Goal: Task Accomplishment & Management: Complete application form

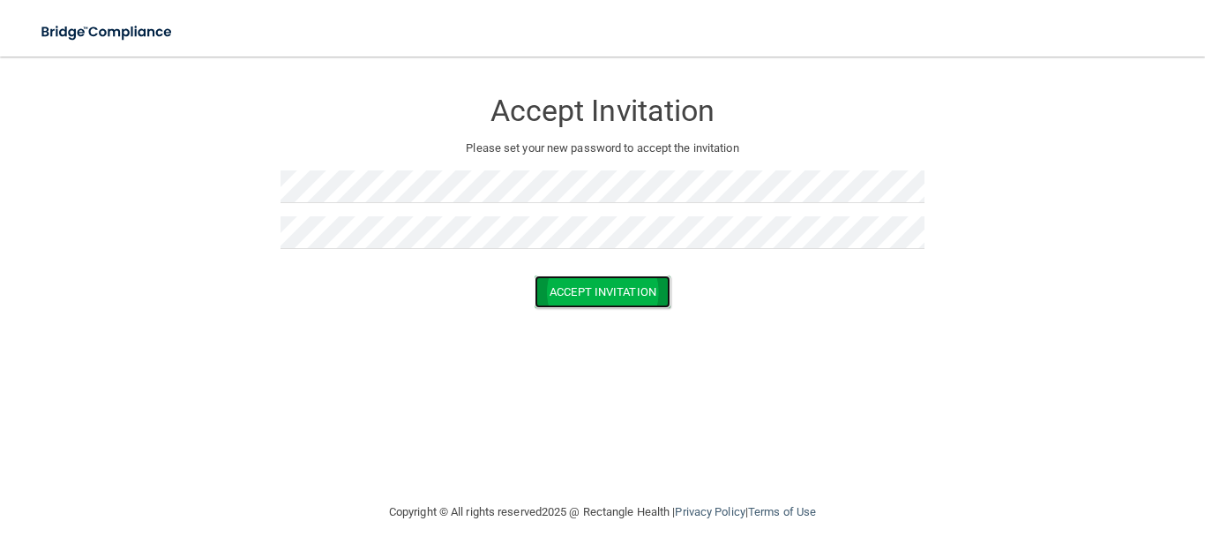
click at [629, 305] on button "Accept Invitation" at bounding box center [603, 291] width 136 height 33
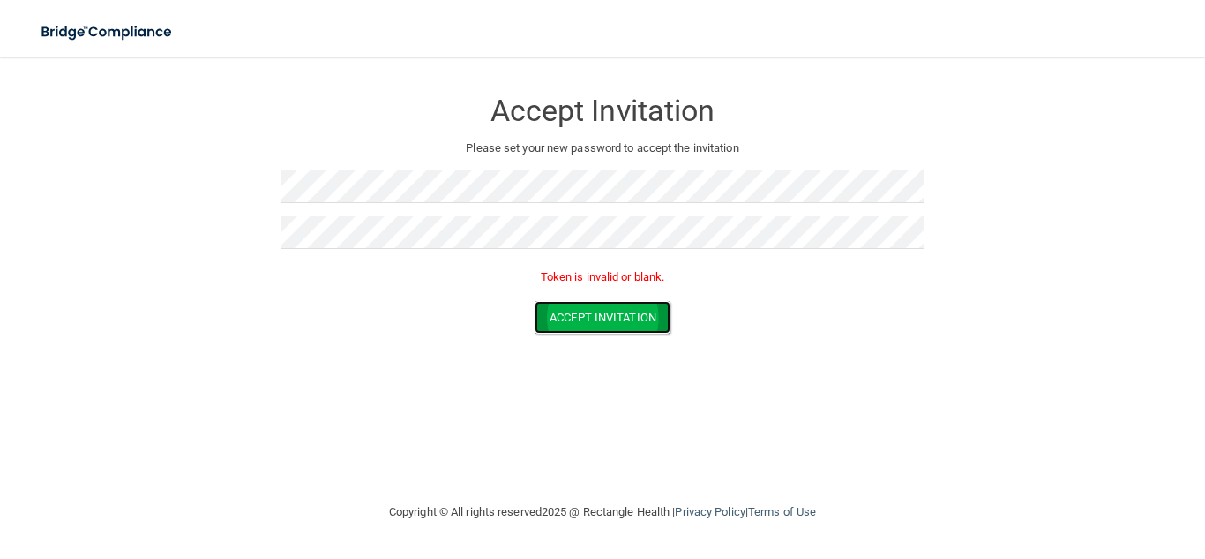
click at [612, 320] on button "Accept Invitation" at bounding box center [603, 317] width 136 height 33
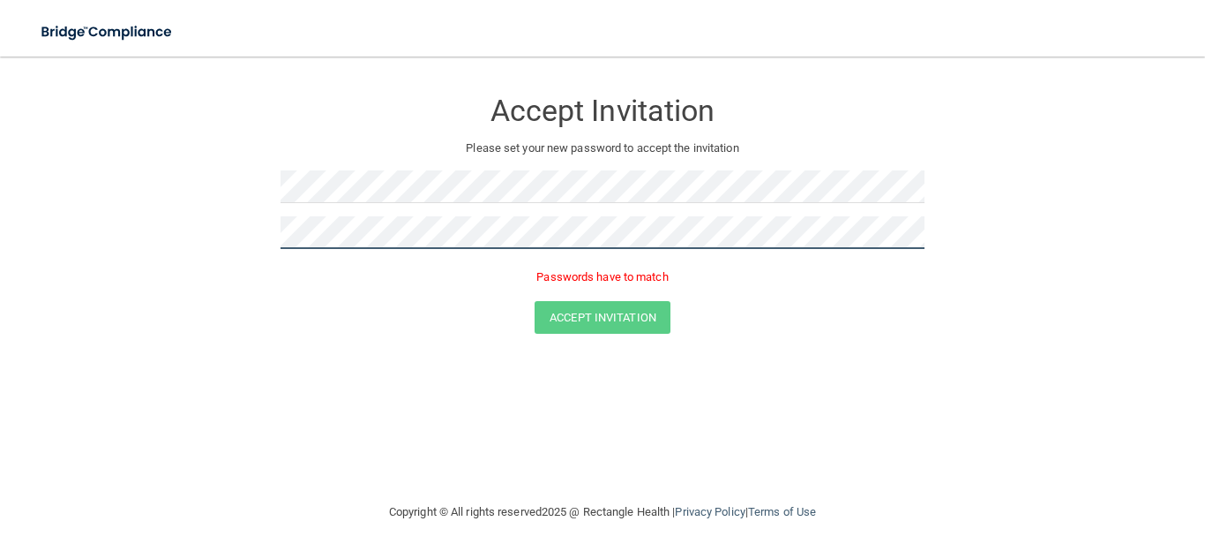
click at [0, 199] on main "Accept Invitation Please set your new password to accept the invitation Passwor…" at bounding box center [602, 307] width 1205 height 502
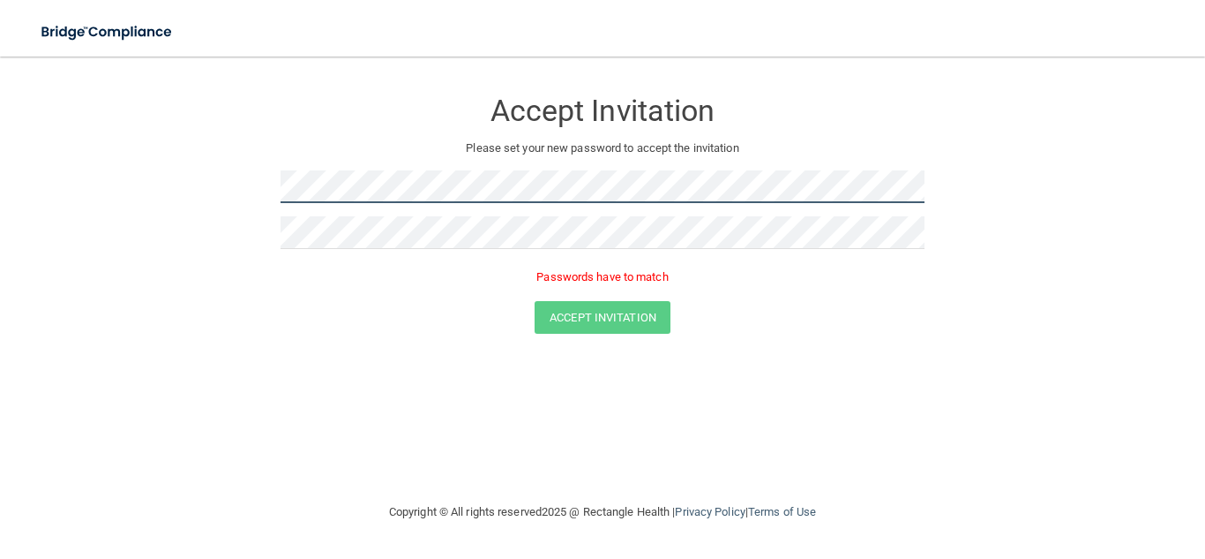
click at [14, 129] on main "Accept Invitation Please set your new password to accept the invitation Passwor…" at bounding box center [602, 307] width 1205 height 502
click at [409, 250] on div at bounding box center [603, 239] width 644 height 46
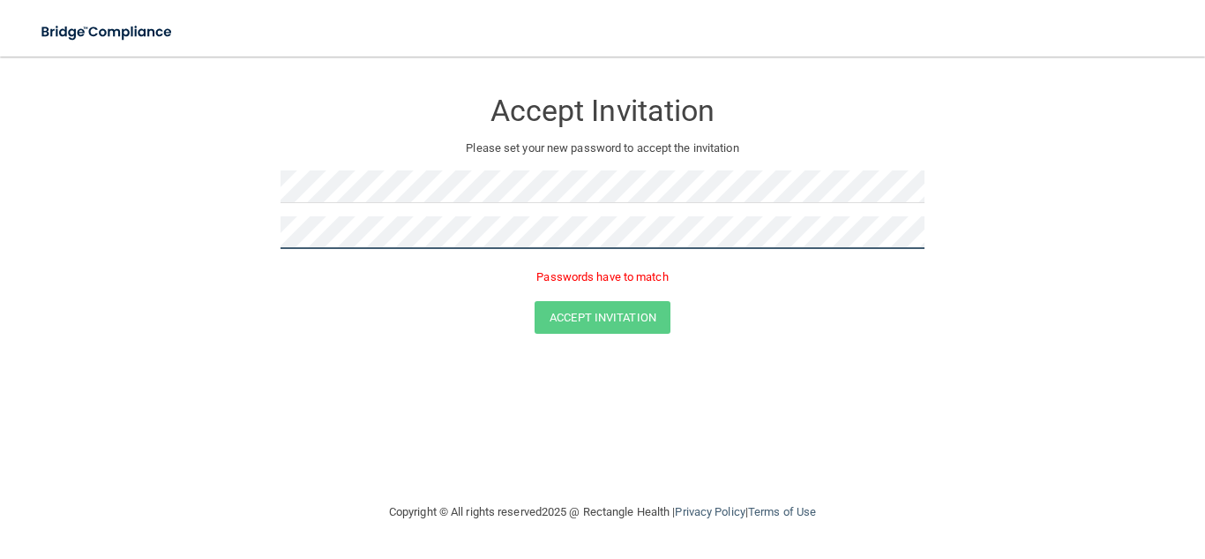
click at [0, 280] on main "Accept Invitation Please set your new password to accept the invitation Passwor…" at bounding box center [602, 307] width 1205 height 502
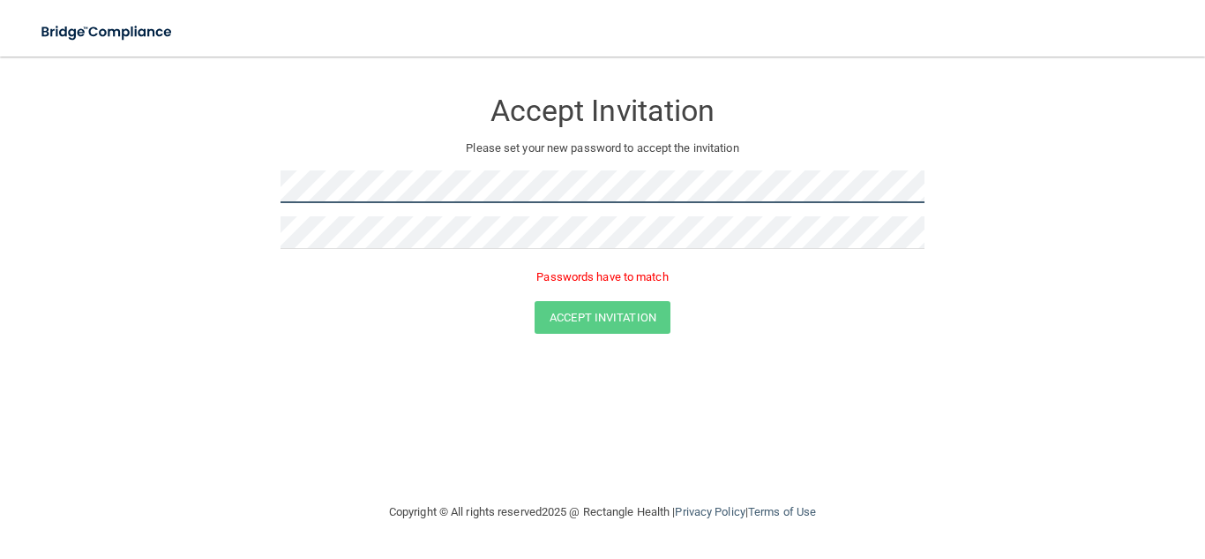
click at [0, 199] on main "Accept Invitation Please set your new password to accept the invitation Passwor…" at bounding box center [602, 307] width 1205 height 502
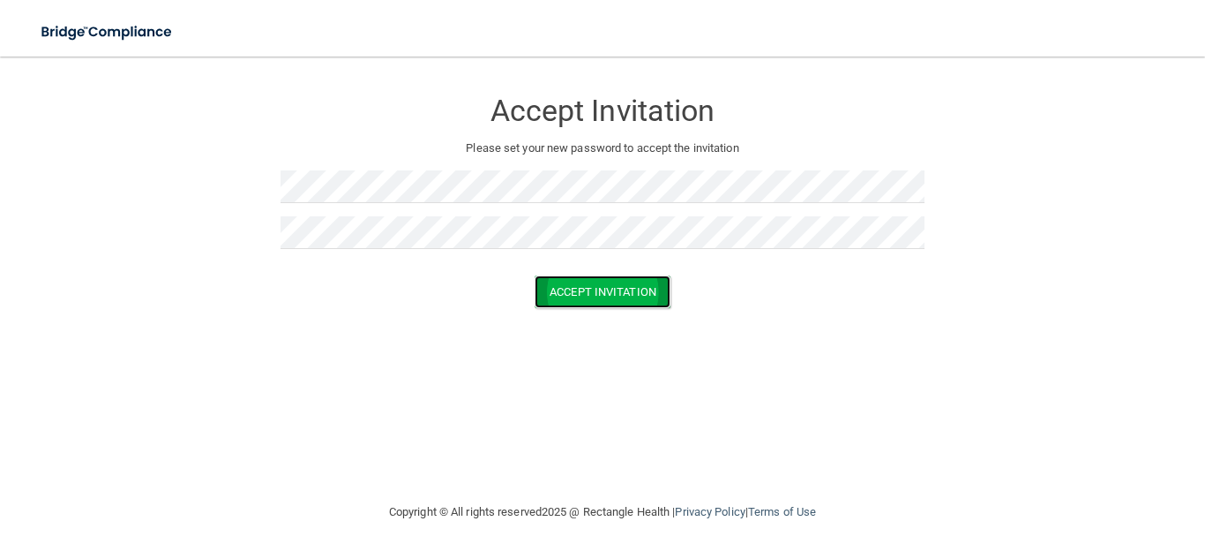
click at [599, 296] on button "Accept Invitation" at bounding box center [603, 291] width 136 height 33
